Goal: Information Seeking & Learning: Learn about a topic

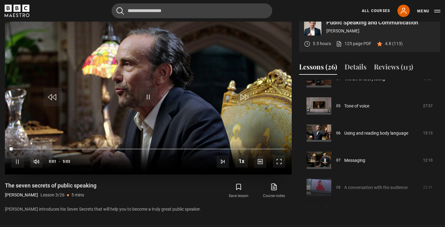
scroll to position [249, 0]
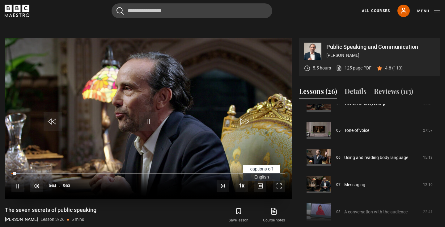
click at [262, 176] on span "English Captions" at bounding box center [261, 177] width 15 height 5
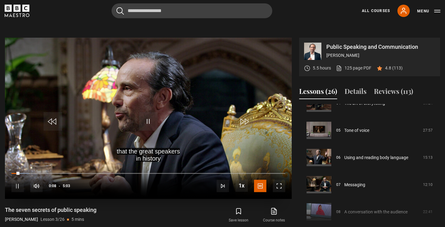
click at [77, 170] on div "10s Skip Back 10 seconds Pause 10s Skip Forward 10 seconds Loaded : 6.51% 1:11 …" at bounding box center [148, 182] width 287 height 34
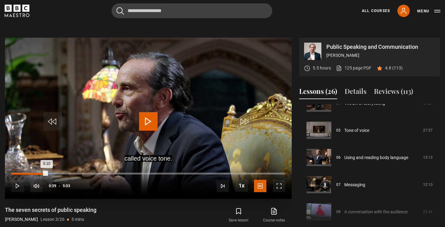
click at [47, 173] on div "Loaded : 16.48% 0:39 0:10" at bounding box center [148, 174] width 274 height 2
click at [15, 173] on div "Loaded : 18.15% 0:04 0:04" at bounding box center [148, 174] width 274 height 2
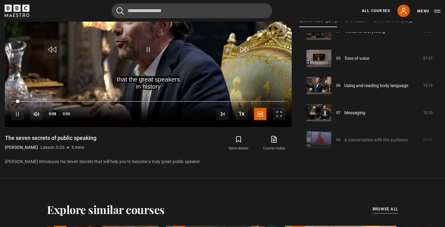
scroll to position [329, 0]
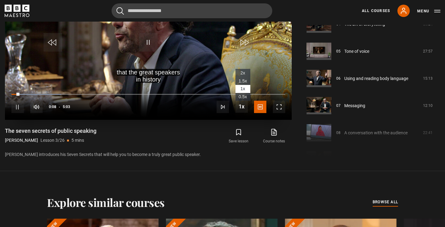
click at [243, 111] on span "Video Player" at bounding box center [241, 106] width 12 height 12
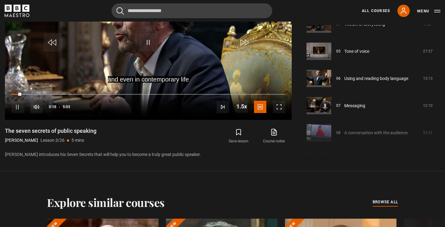
click at [196, 135] on div "Save lesson Course notes opens in new tab" at bounding box center [227, 136] width 130 height 18
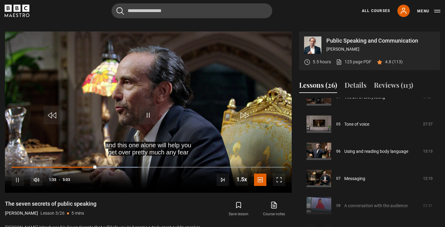
scroll to position [254, 0]
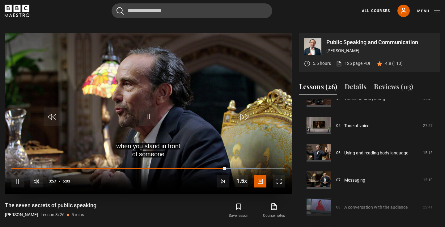
click at [206, 66] on video "Video Player" at bounding box center [148, 113] width 287 height 161
click at [172, 110] on video "Video Player" at bounding box center [148, 113] width 287 height 161
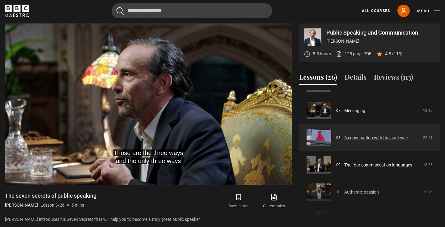
scroll to position [186, 0]
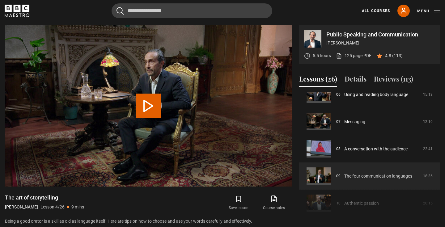
scroll to position [197, 0]
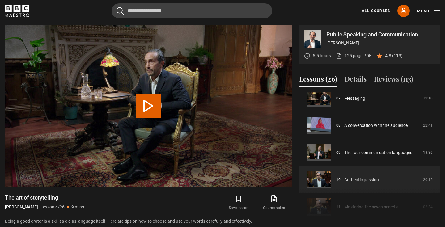
click at [379, 183] on link "Authentic passion" at bounding box center [361, 180] width 35 height 6
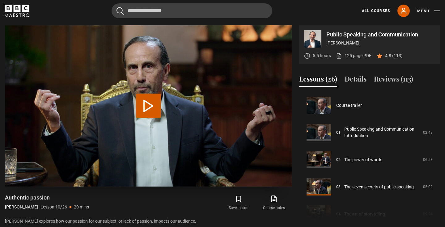
scroll to position [245, 0]
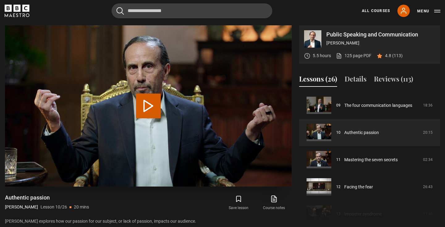
click at [147, 109] on button "Play Lesson Authentic passion" at bounding box center [148, 106] width 25 height 25
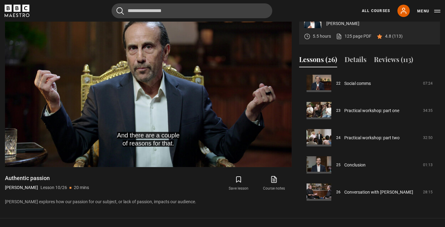
scroll to position [285, 0]
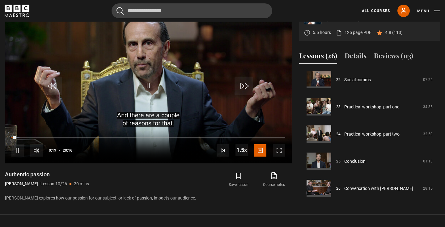
click at [274, 173] on icon at bounding box center [274, 175] width 8 height 7
click at [209, 175] on div "Save lesson Course notes opens in new tab" at bounding box center [225, 180] width 134 height 18
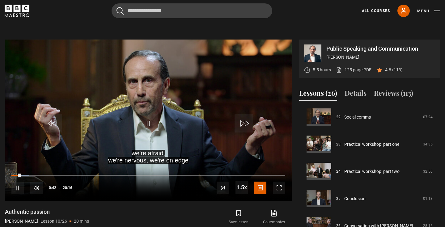
scroll to position [245, 0]
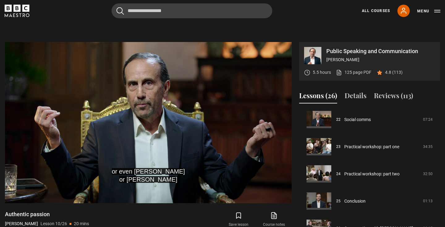
click at [146, 208] on div "or even Elon Musk or Richard Branson Video Player is loading. Play Lesson Authe…" at bounding box center [148, 142] width 287 height 200
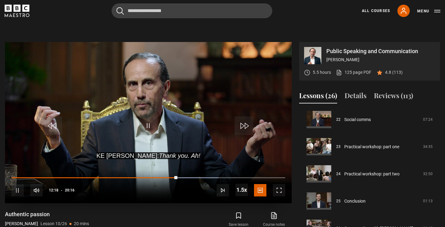
click at [20, 190] on span "Video Player" at bounding box center [17, 190] width 12 height 12
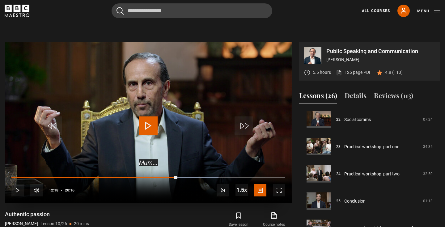
click at [19, 191] on span "Video Player" at bounding box center [17, 190] width 12 height 12
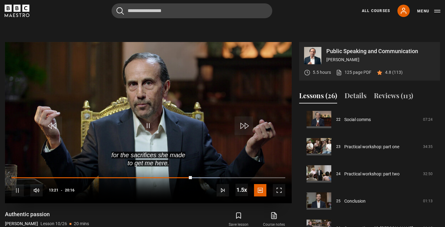
drag, startPoint x: 49, startPoint y: 166, endPoint x: 74, endPoint y: 112, distance: 59.4
click at [74, 112] on video "Video Player" at bounding box center [148, 122] width 287 height 161
click at [175, 176] on div "10s Skip Back 10 seconds Play 10s Skip Forward 10 seconds Loaded : 76.14% 11:59…" at bounding box center [148, 186] width 287 height 34
click at [172, 175] on div "10s Skip Back 10 seconds Play 10s Skip Forward 10 seconds Loaded : 76.14% 11:41…" at bounding box center [148, 186] width 287 height 34
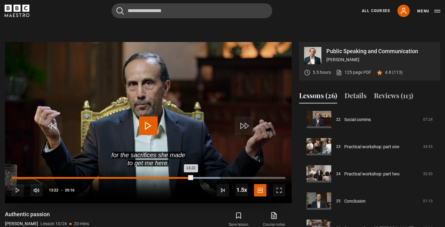
click at [173, 177] on div "Loaded : 76.14% 11:57 13:22" at bounding box center [148, 178] width 274 height 2
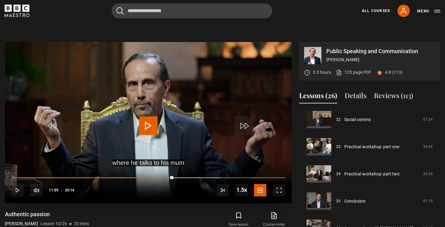
click at [150, 129] on span "Video Player" at bounding box center [148, 126] width 19 height 19
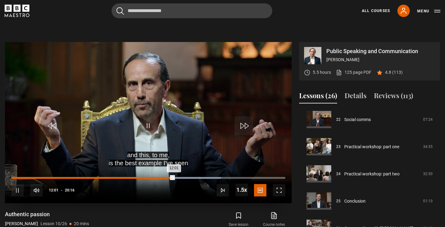
click at [162, 178] on div "11:08" at bounding box center [162, 178] width 1 height 2
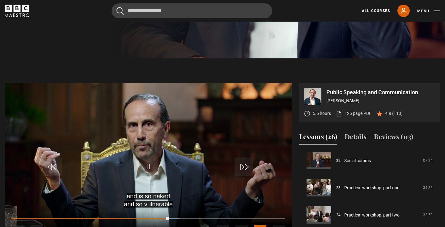
scroll to position [195, 0]
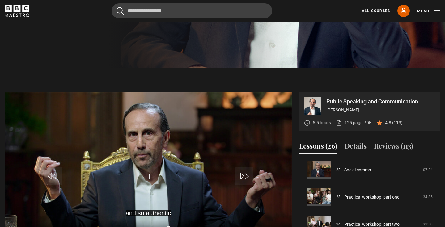
click at [151, 177] on span "Video Player" at bounding box center [148, 176] width 19 height 19
click at [150, 174] on span "Video Player" at bounding box center [148, 176] width 19 height 19
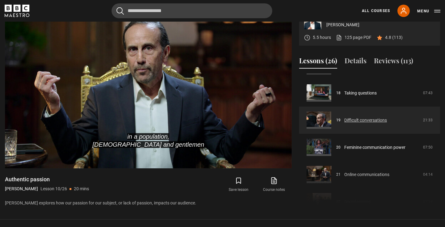
scroll to position [489, 0]
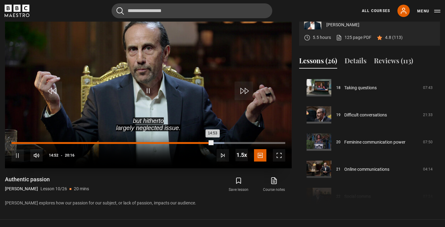
click at [216, 143] on div "Loaded : 77.71% 14:49 14:53" at bounding box center [148, 143] width 274 height 2
click at [220, 143] on div "Loaded : 77.71% 15:23 15:07" at bounding box center [148, 143] width 274 height 2
click at [222, 143] on div "Loaded : 78.12% 15:34 15:26" at bounding box center [148, 143] width 274 height 2
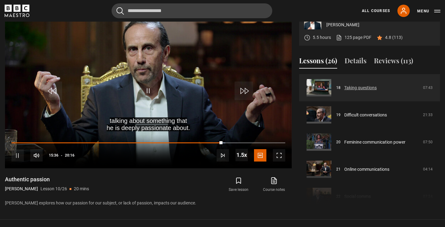
click at [377, 91] on link "Taking questions" at bounding box center [360, 88] width 32 height 6
click at [344, 86] on link "Taking questions" at bounding box center [360, 88] width 32 height 6
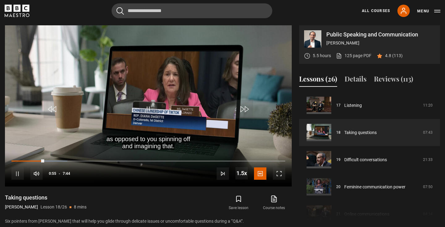
click at [144, 194] on div "Taking questions Richard Greene Lesson 18/26 8 mins" at bounding box center [78, 203] width 146 height 18
click at [47, 160] on div "1:00" at bounding box center [47, 161] width 1 height 2
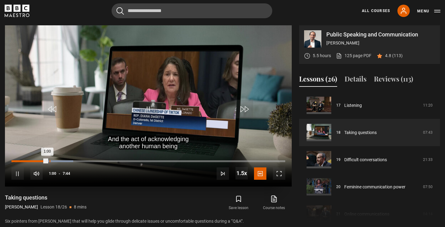
click at [50, 160] on div "1:03" at bounding box center [49, 161] width 1 height 2
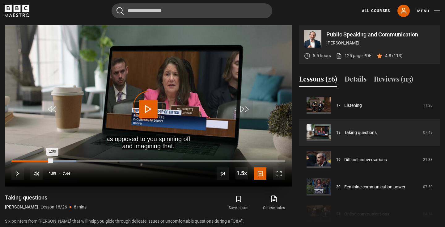
click at [45, 161] on div "0:57" at bounding box center [45, 161] width 1 height 2
click at [35, 161] on div "Loaded : 23.69% 0:57 0:57" at bounding box center [148, 161] width 274 height 2
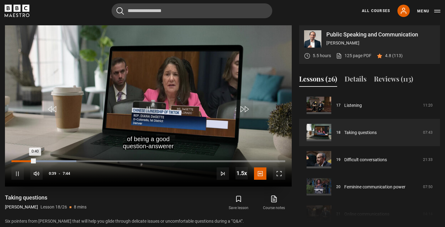
click at [29, 161] on div "Loaded : 23.69% 0:30 0:40" at bounding box center [148, 161] width 274 height 2
click at [17, 160] on div "Loaded : 24.77% 0:08 0:32" at bounding box center [148, 161] width 274 height 2
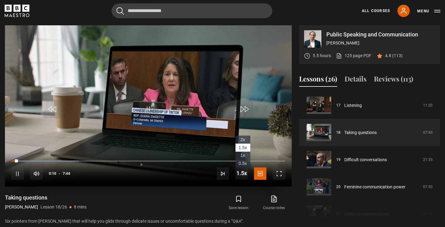
click at [244, 154] on span "1x" at bounding box center [242, 155] width 5 height 5
click at [241, 174] on span "Video Player" at bounding box center [241, 173] width 12 height 12
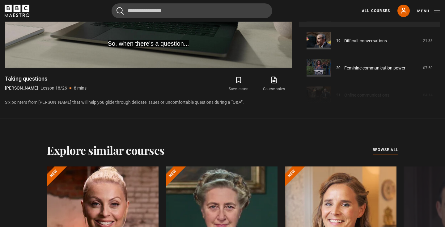
scroll to position [259, 0]
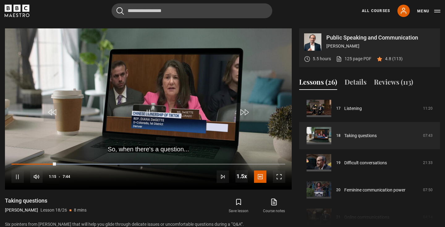
click at [148, 206] on div "Taking questions Richard Greene Lesson 18/26 8 mins" at bounding box center [78, 206] width 146 height 18
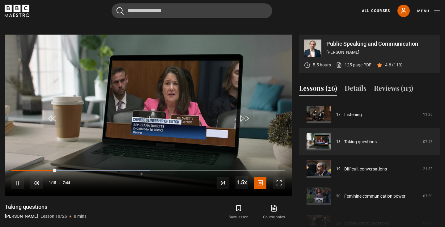
scroll to position [252, 0]
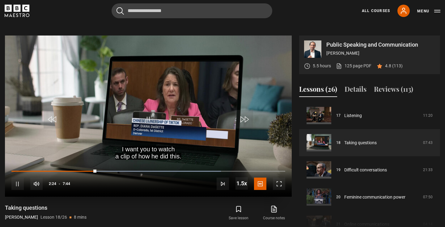
click at [128, 204] on div "Taking questions Richard Greene Lesson 18/26 8 mins" at bounding box center [78, 213] width 146 height 18
click at [115, 204] on div "Taking questions Richard Greene Lesson 18/26 8 mins" at bounding box center [78, 213] width 146 height 18
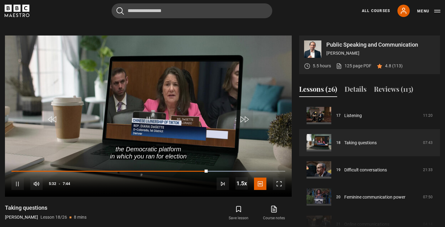
click at [173, 213] on div "Save lesson Course notes opens in new tab" at bounding box center [224, 213] width 135 height 18
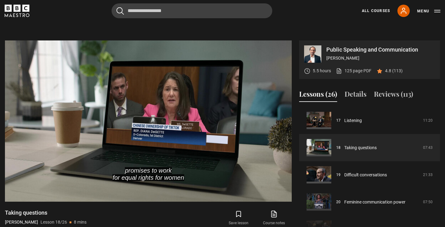
scroll to position [248, 0]
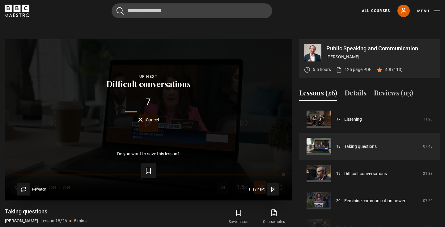
click at [145, 120] on button "Cancel" at bounding box center [148, 119] width 21 height 5
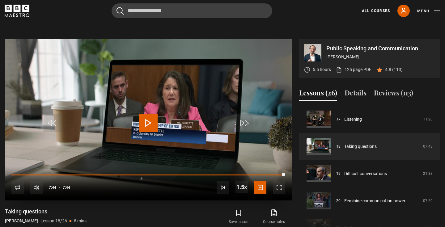
click at [273, 176] on div "10s Skip Back 10 seconds Play 10s Skip Forward 10 seconds Loaded : 99.08% 7:16 …" at bounding box center [148, 184] width 287 height 34
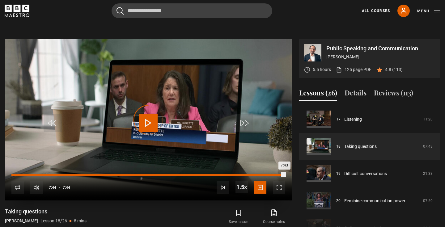
click at [274, 174] on div "Loaded : 99.08% 7:25 7:43" at bounding box center [148, 175] width 274 height 2
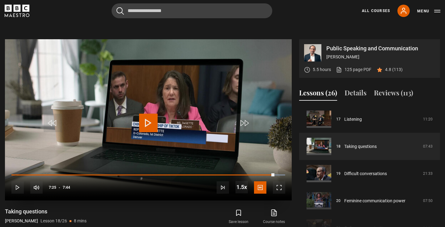
click at [152, 121] on span "Video Player" at bounding box center [148, 123] width 19 height 19
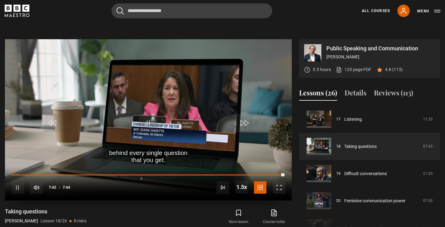
click at [214, 62] on video "Video Player" at bounding box center [148, 119] width 287 height 161
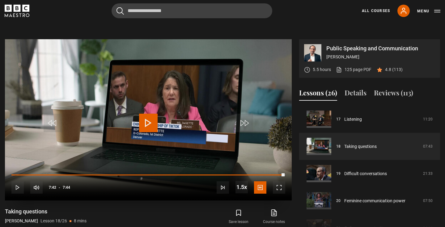
click at [140, 128] on span "Video Player" at bounding box center [148, 123] width 19 height 19
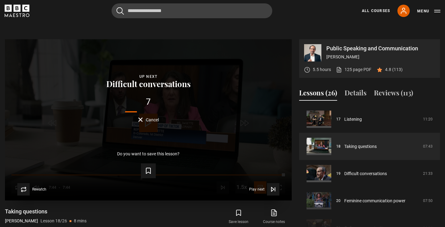
click at [142, 121] on button "Cancel" at bounding box center [148, 119] width 21 height 5
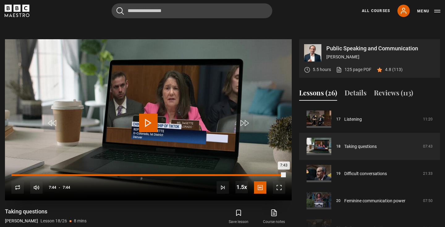
click at [235, 174] on div "Loaded : 99.82% 6:18 7:43" at bounding box center [148, 175] width 274 height 2
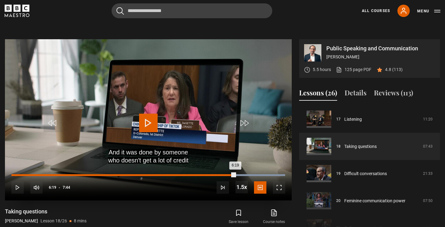
click at [226, 174] on div "Loaded : 99.82% 6:03 6:19" at bounding box center [148, 175] width 274 height 2
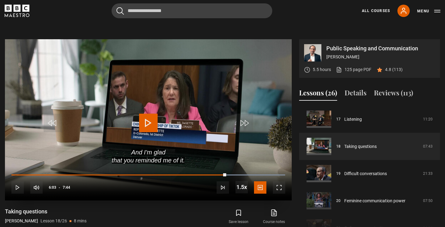
click at [151, 124] on span "Video Player" at bounding box center [148, 123] width 19 height 19
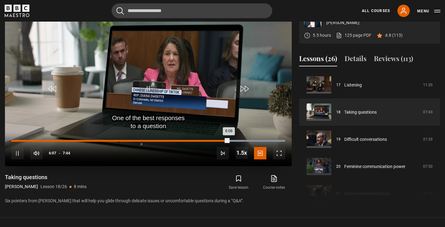
scroll to position [294, 0]
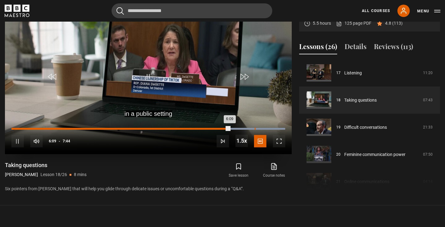
click at [250, 128] on div "Loaded : 99.85% 6:52 6:09" at bounding box center [148, 129] width 274 height 2
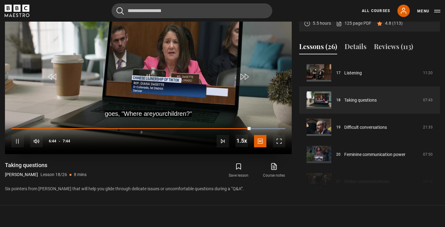
click at [153, 73] on span "Video Player" at bounding box center [148, 76] width 19 height 19
click at [153, 74] on span "Video Player" at bounding box center [148, 76] width 19 height 19
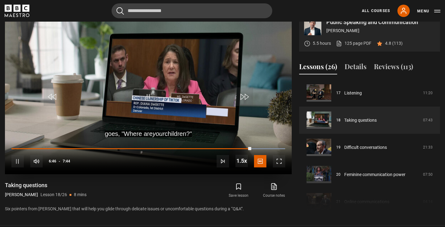
scroll to position [236, 0]
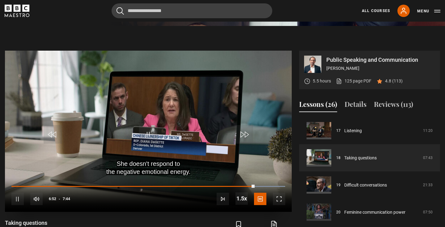
click at [149, 133] on span "Video Player" at bounding box center [148, 134] width 19 height 19
click at [390, 101] on button "Reviews (113)" at bounding box center [393, 105] width 39 height 13
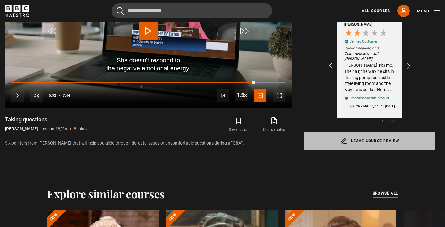
scroll to position [321, 0]
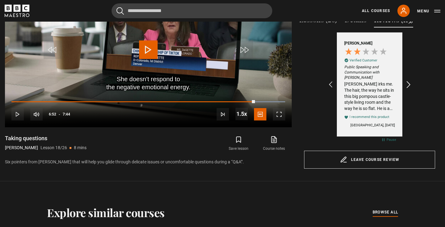
click at [408, 85] on icon "REVIEWS.io Carousel Scroll Right" at bounding box center [409, 84] width 9 height 9
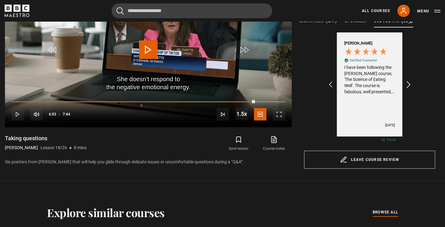
click at [408, 85] on icon "REVIEWS.io Carousel Scroll Right" at bounding box center [409, 84] width 9 height 9
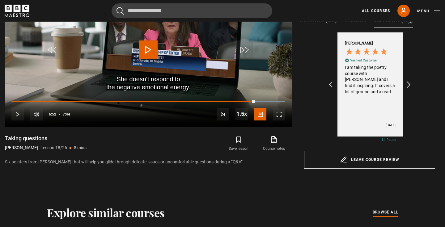
click at [408, 85] on icon "REVIEWS.io Carousel Scroll Right" at bounding box center [409, 84] width 9 height 9
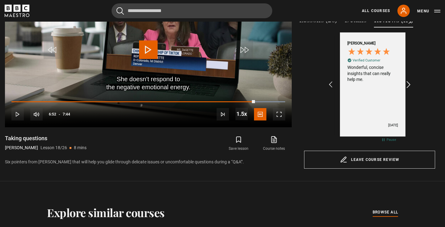
click at [408, 85] on icon "REVIEWS.io Carousel Scroll Right" at bounding box center [409, 84] width 9 height 9
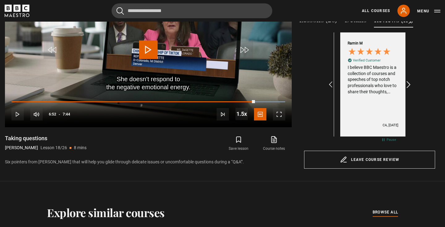
click at [408, 85] on icon "REVIEWS.io Carousel Scroll Right" at bounding box center [409, 84] width 9 height 9
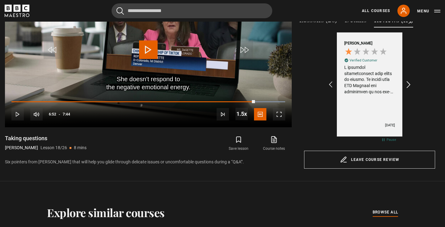
click at [408, 85] on icon "REVIEWS.io Carousel Scroll Right" at bounding box center [409, 84] width 9 height 9
click at [329, 81] on icon "REVIEWS.io Carousel Scroll Left" at bounding box center [330, 84] width 9 height 9
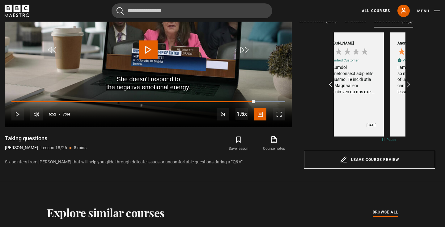
scroll to position [0, 574]
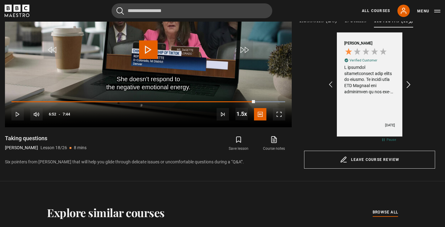
click at [410, 83] on icon "REVIEWS.io Carousel Scroll Right" at bounding box center [409, 84] width 9 height 9
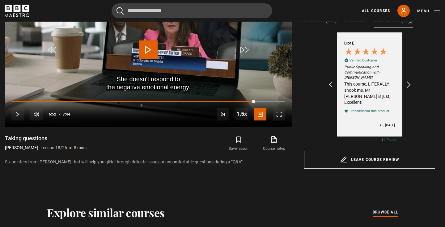
click at [410, 83] on icon "REVIEWS.io Carousel Scroll Right" at bounding box center [409, 84] width 9 height 9
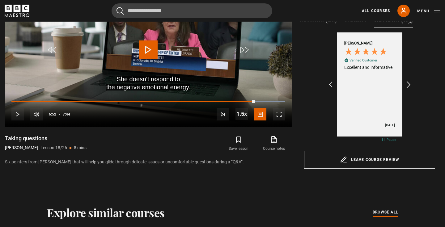
click at [410, 83] on icon "REVIEWS.io Carousel Scroll Right" at bounding box center [409, 84] width 9 height 9
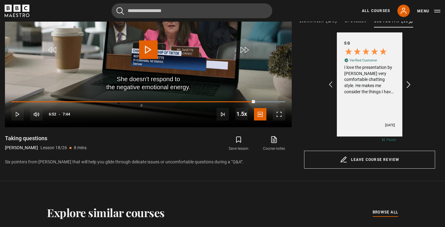
click at [410, 83] on icon "REVIEWS.io Carousel Scroll Right" at bounding box center [409, 84] width 9 height 9
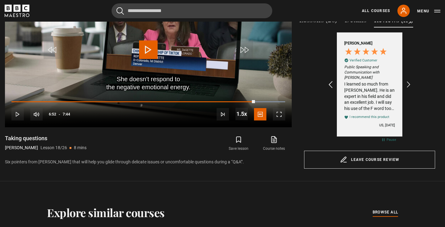
click at [331, 82] on icon "REVIEWS.io Carousel Scroll Left" at bounding box center [330, 84] width 9 height 9
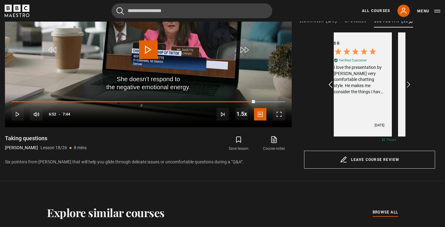
click at [331, 82] on icon "REVIEWS.io Carousel Scroll Left" at bounding box center [330, 84] width 9 height 9
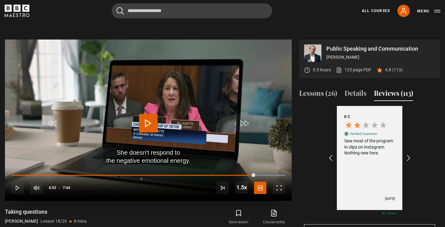
scroll to position [244, 0]
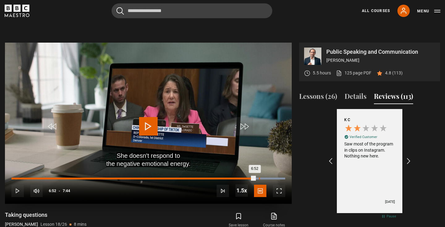
click at [259, 178] on div "Loaded : 99.85% 6:59 6:52" at bounding box center [148, 179] width 274 height 2
click at [269, 178] on div "Loaded : 99.85% 7:17 7:17" at bounding box center [148, 179] width 274 height 2
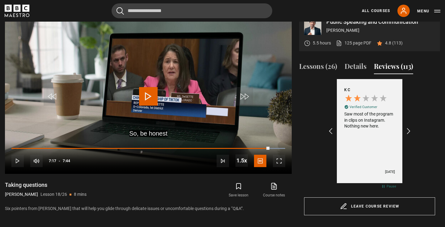
scroll to position [274, 0]
click at [327, 59] on div "Lessons (26) Details Reviews (113) Course trailer 01 Public Speaking and Commun…" at bounding box center [369, 136] width 141 height 159
click at [327, 62] on button "Lessons (26)" at bounding box center [318, 68] width 38 height 13
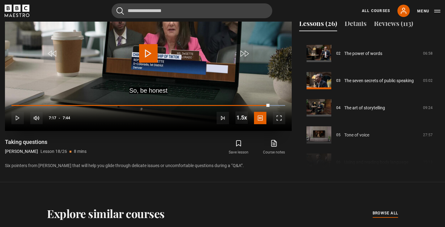
scroll to position [312, 0]
